Goal: Browse casually

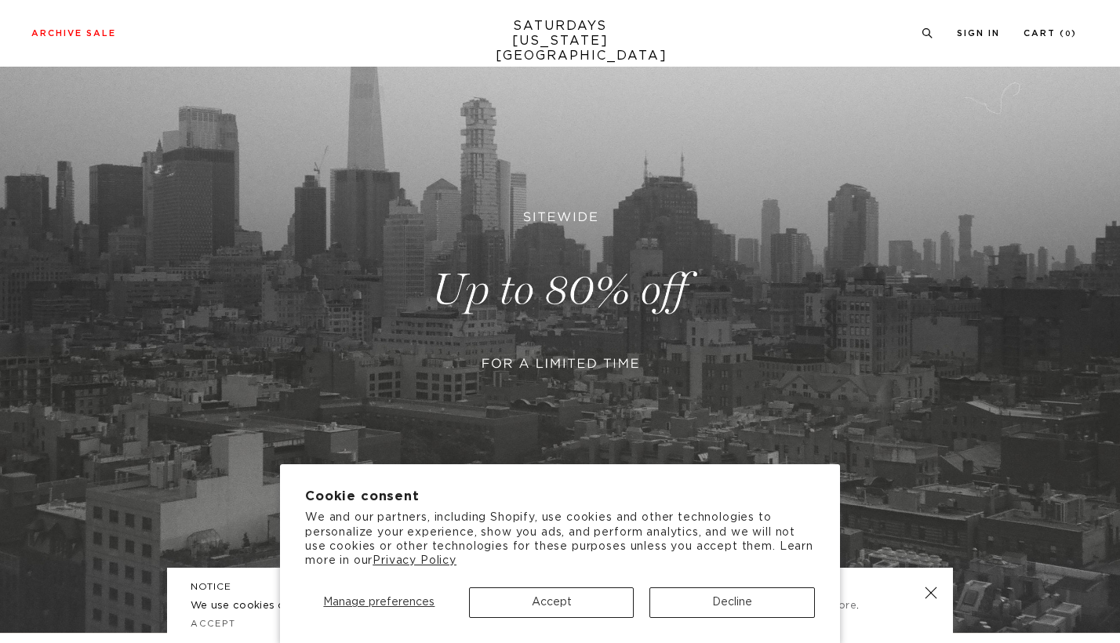
scroll to position [356, 0]
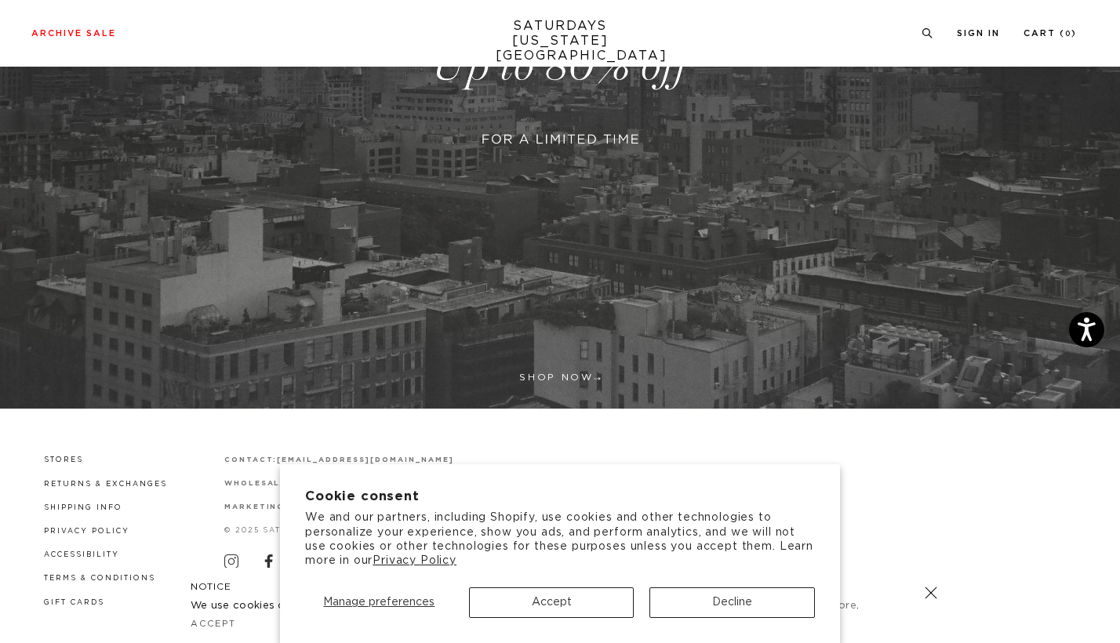
click at [559, 600] on button "Accept" at bounding box center [552, 603] width 166 height 31
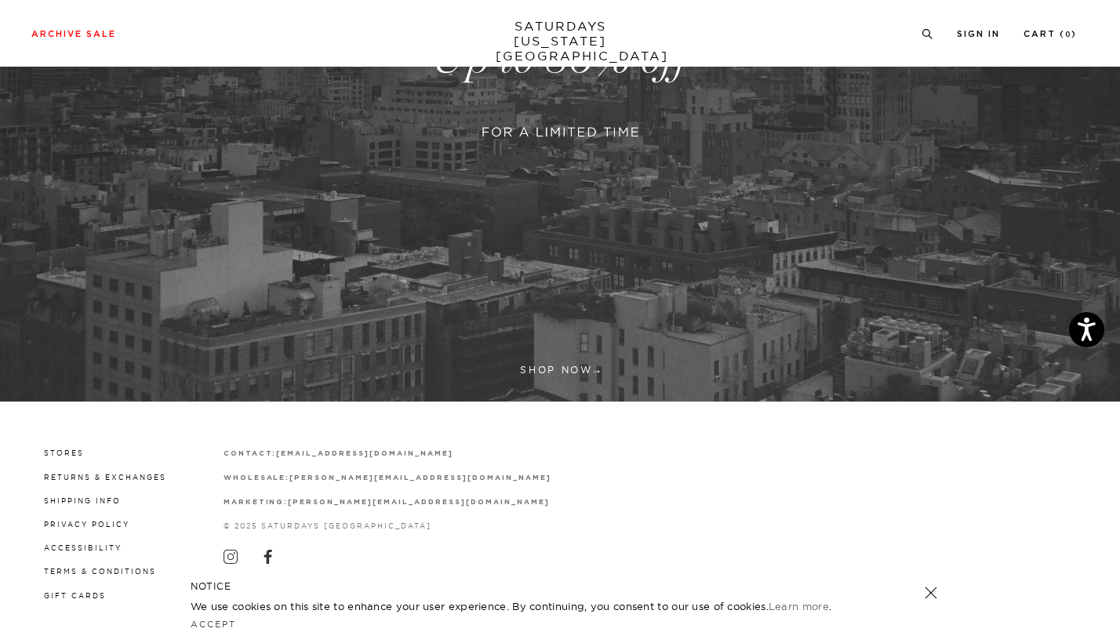
scroll to position [362, 0]
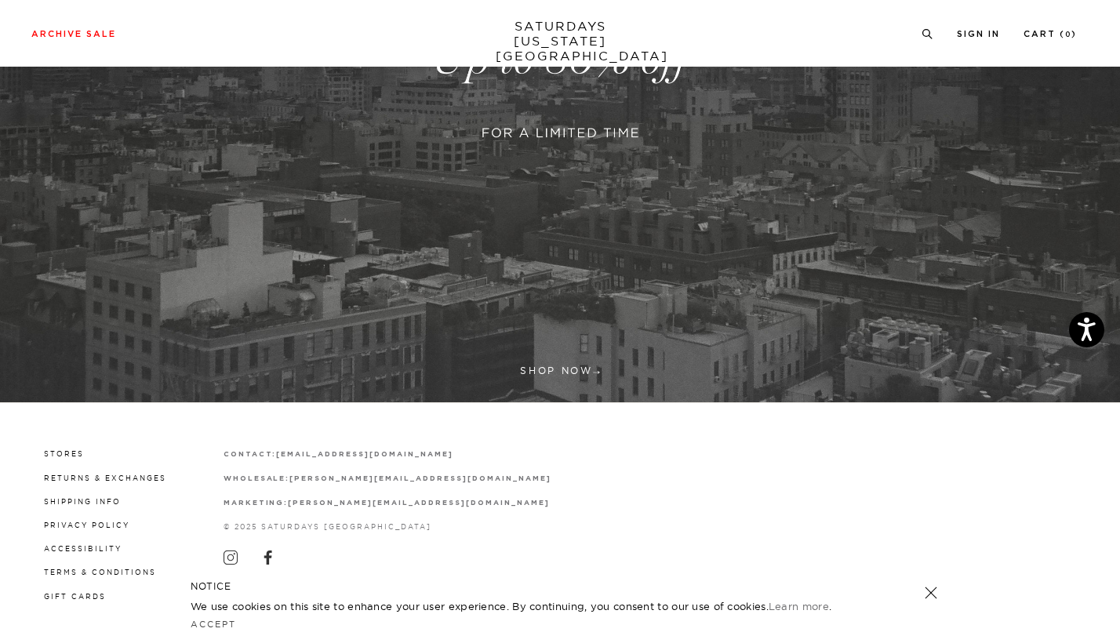
click at [575, 363] on link at bounding box center [560, 60] width 1120 height 686
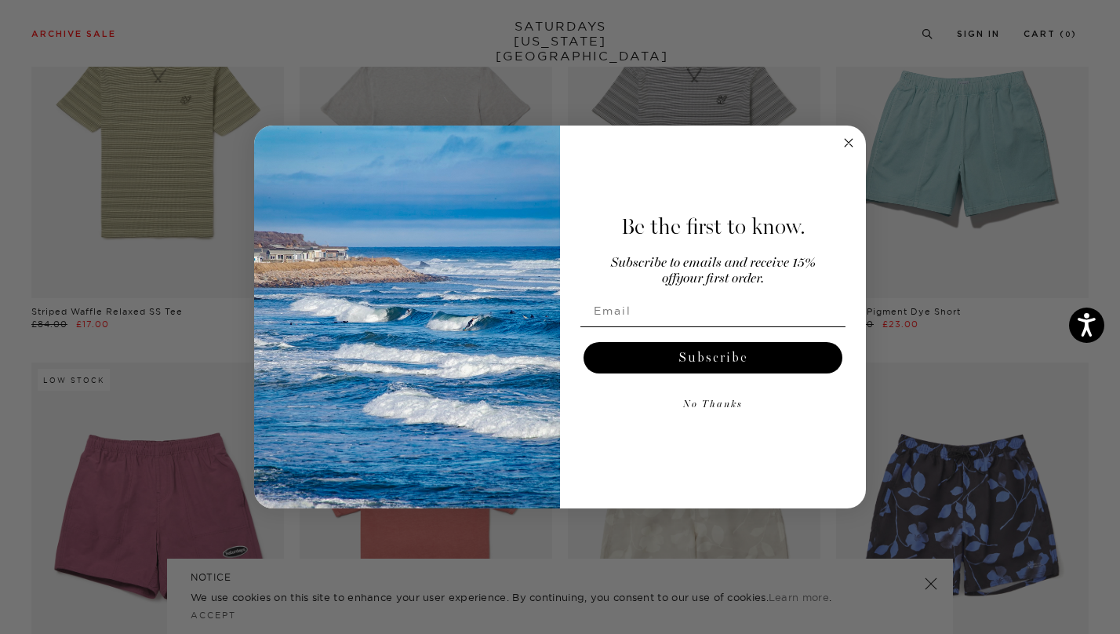
scroll to position [6293, 1]
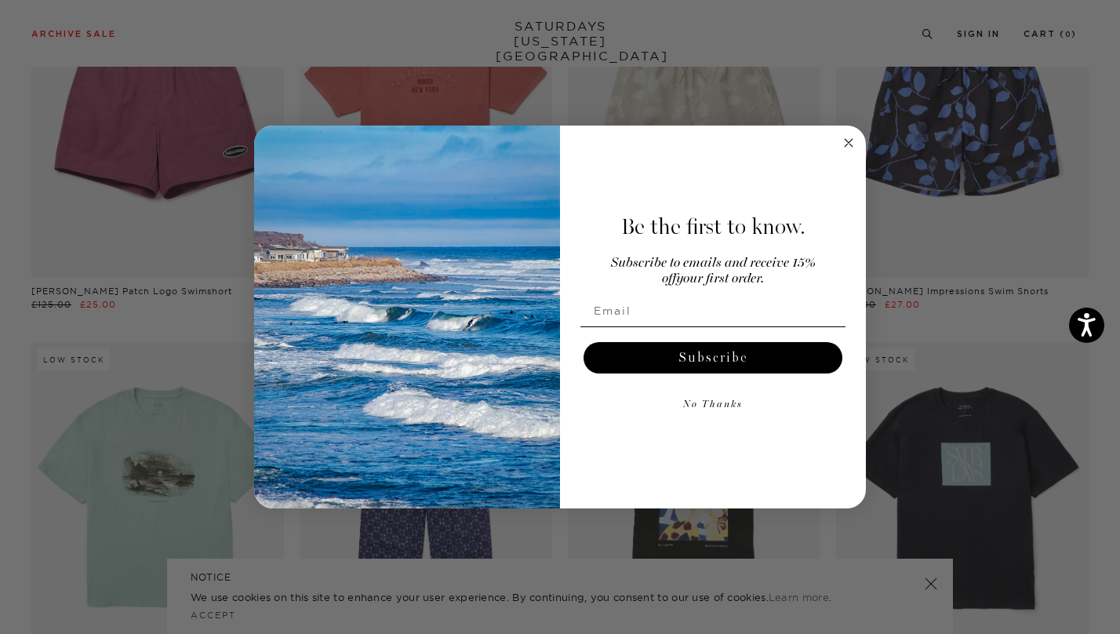
click at [853, 142] on circle "Close dialog" at bounding box center [849, 143] width 18 height 18
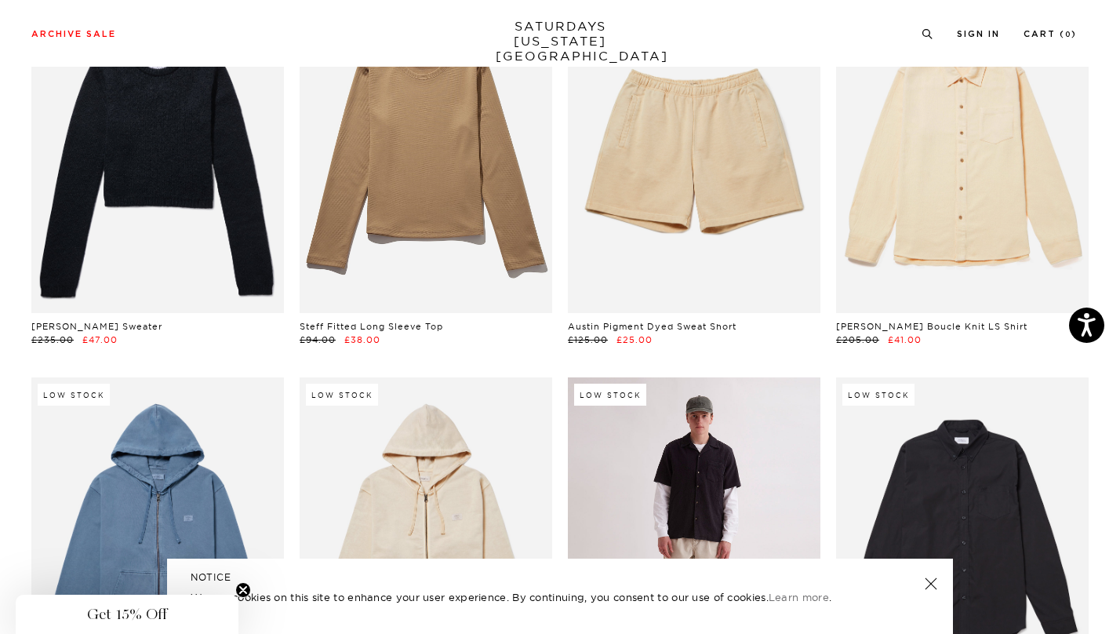
scroll to position [15941, 5]
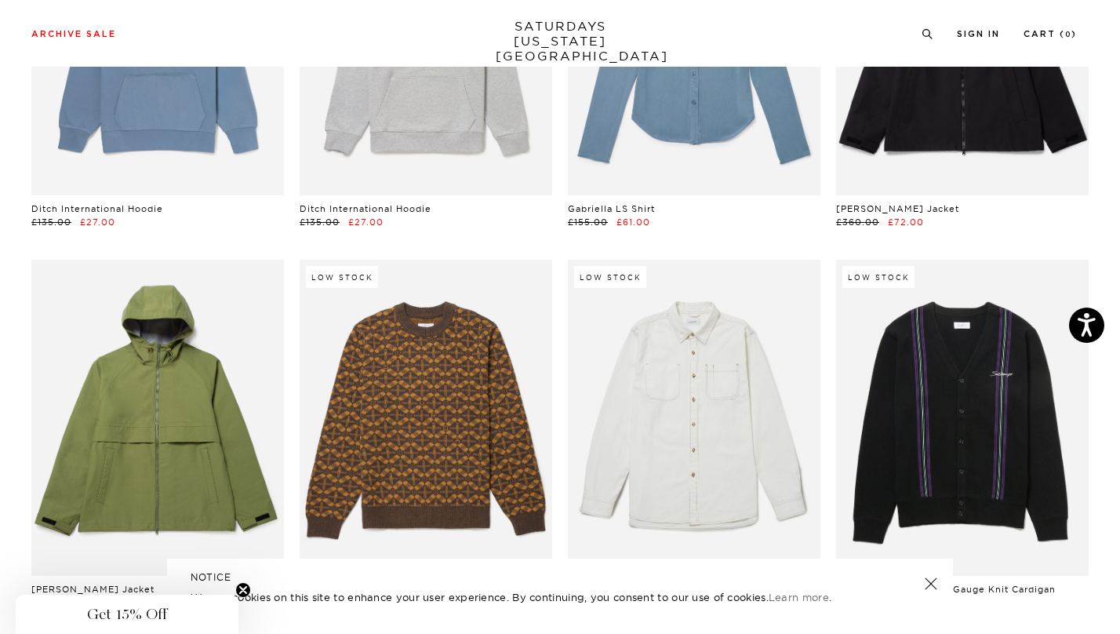
click at [518, 26] on link "SATURDAYS NEW YORK CITY" at bounding box center [560, 41] width 129 height 45
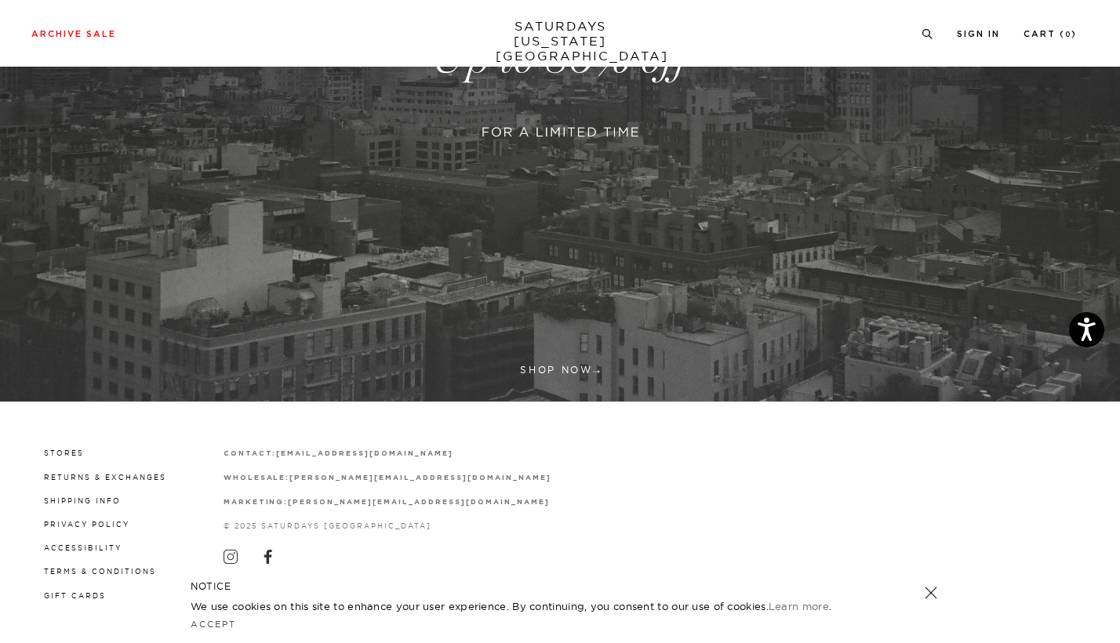
scroll to position [362, 0]
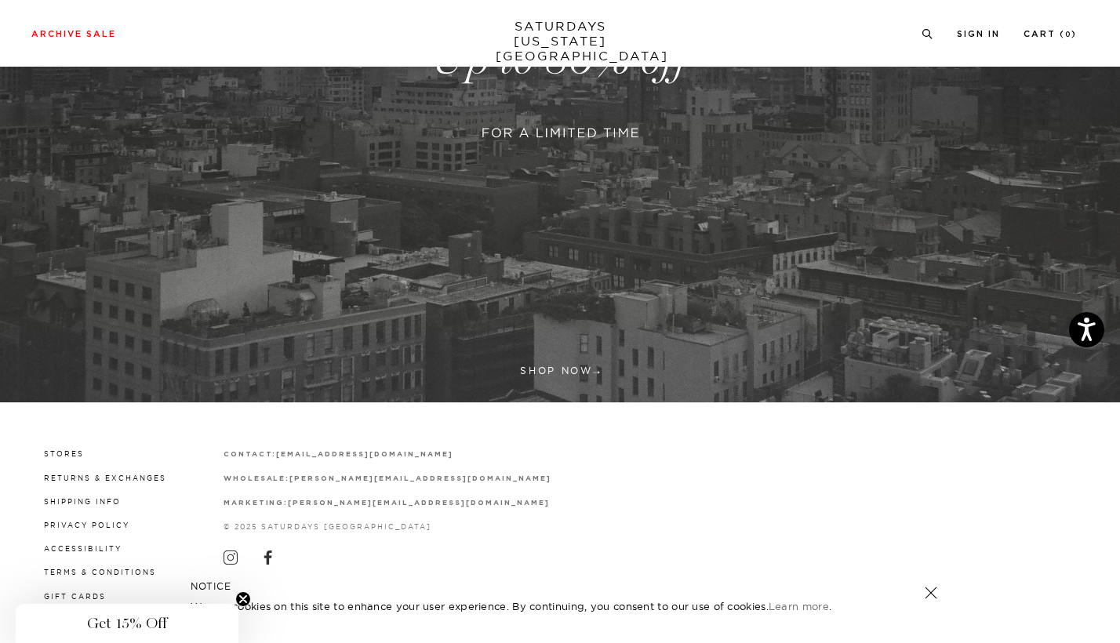
click at [561, 383] on link at bounding box center [560, 60] width 1120 height 686
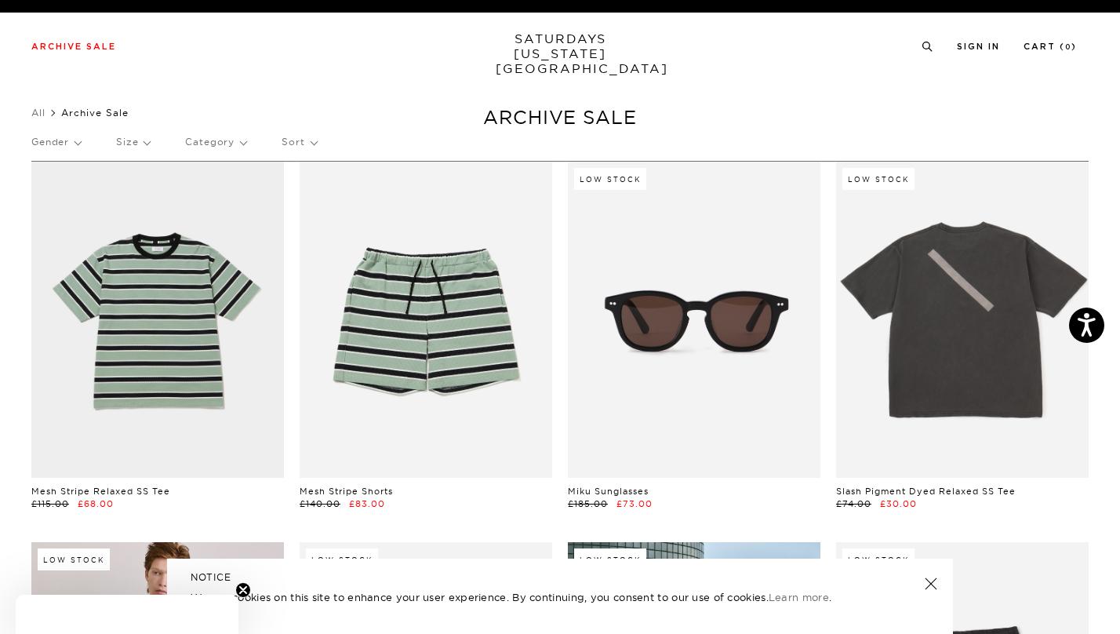
click at [525, 38] on link "SATURDAYS NEW YORK CITY" at bounding box center [560, 53] width 129 height 45
